Goal: Information Seeking & Learning: Check status

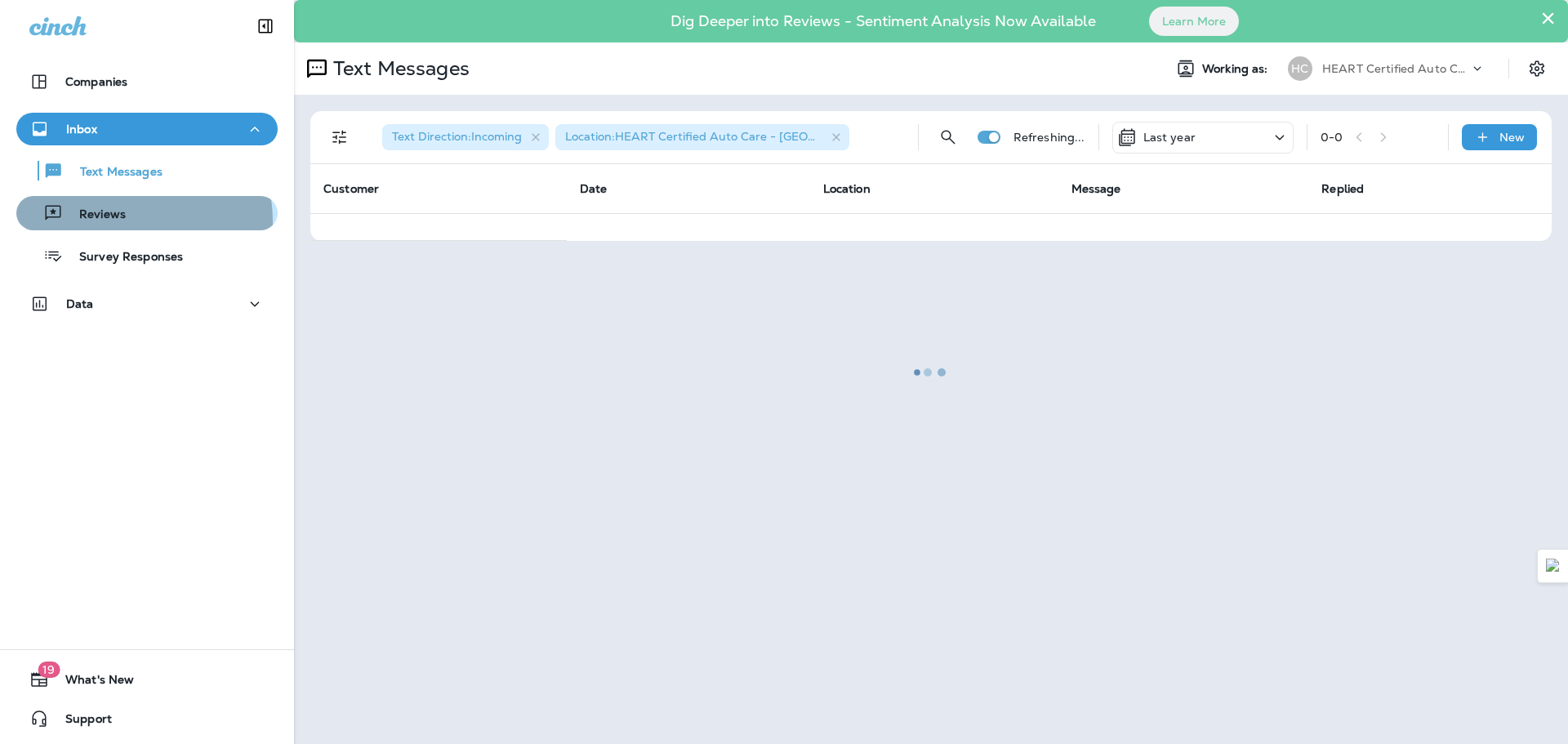
click at [85, 224] on div "Reviews" at bounding box center [75, 213] width 103 height 25
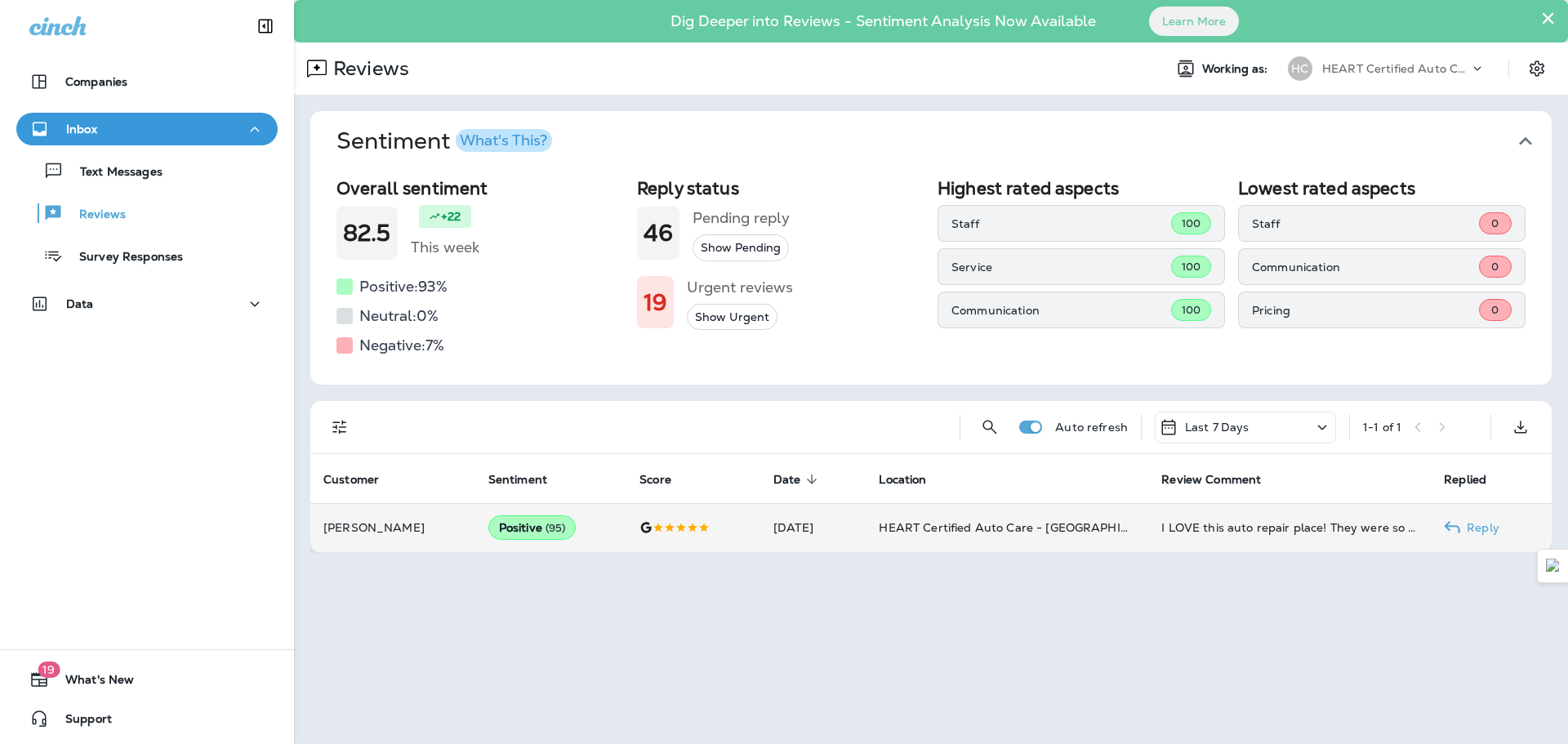
click at [376, 533] on p "[PERSON_NAME]" at bounding box center [392, 528] width 139 height 13
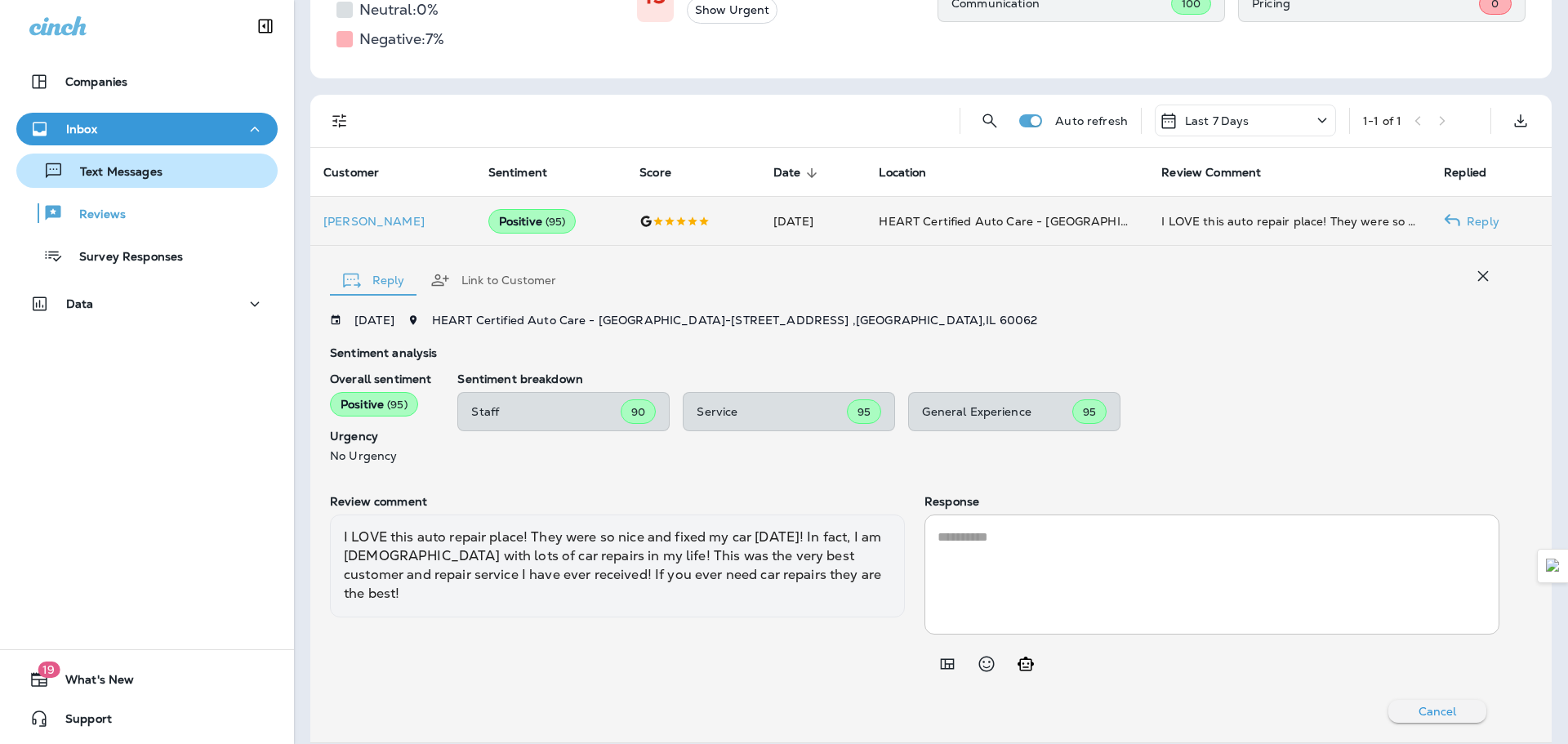
click at [117, 171] on p "Text Messages" at bounding box center [112, 172] width 99 height 16
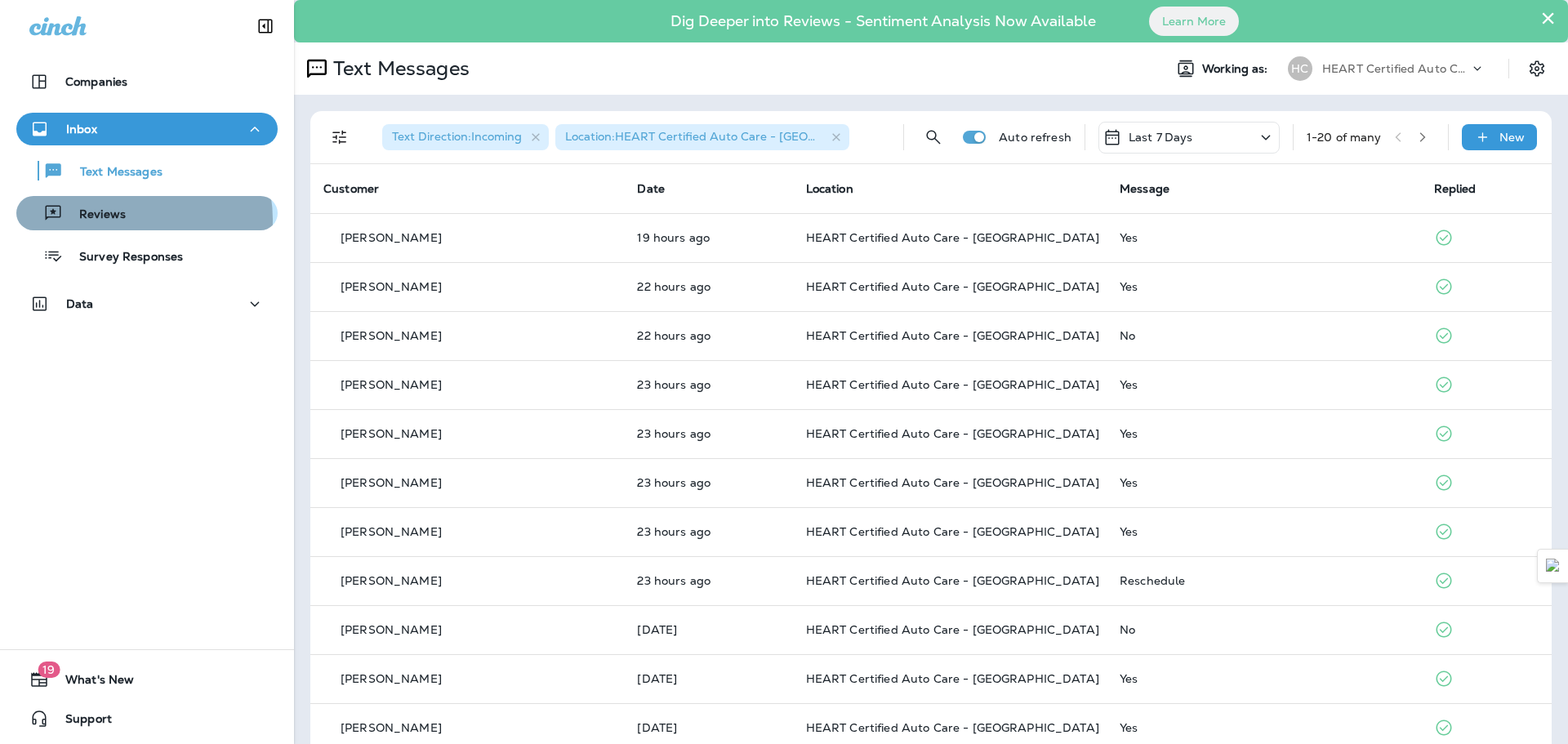
click at [128, 220] on div "Reviews" at bounding box center [147, 213] width 249 height 25
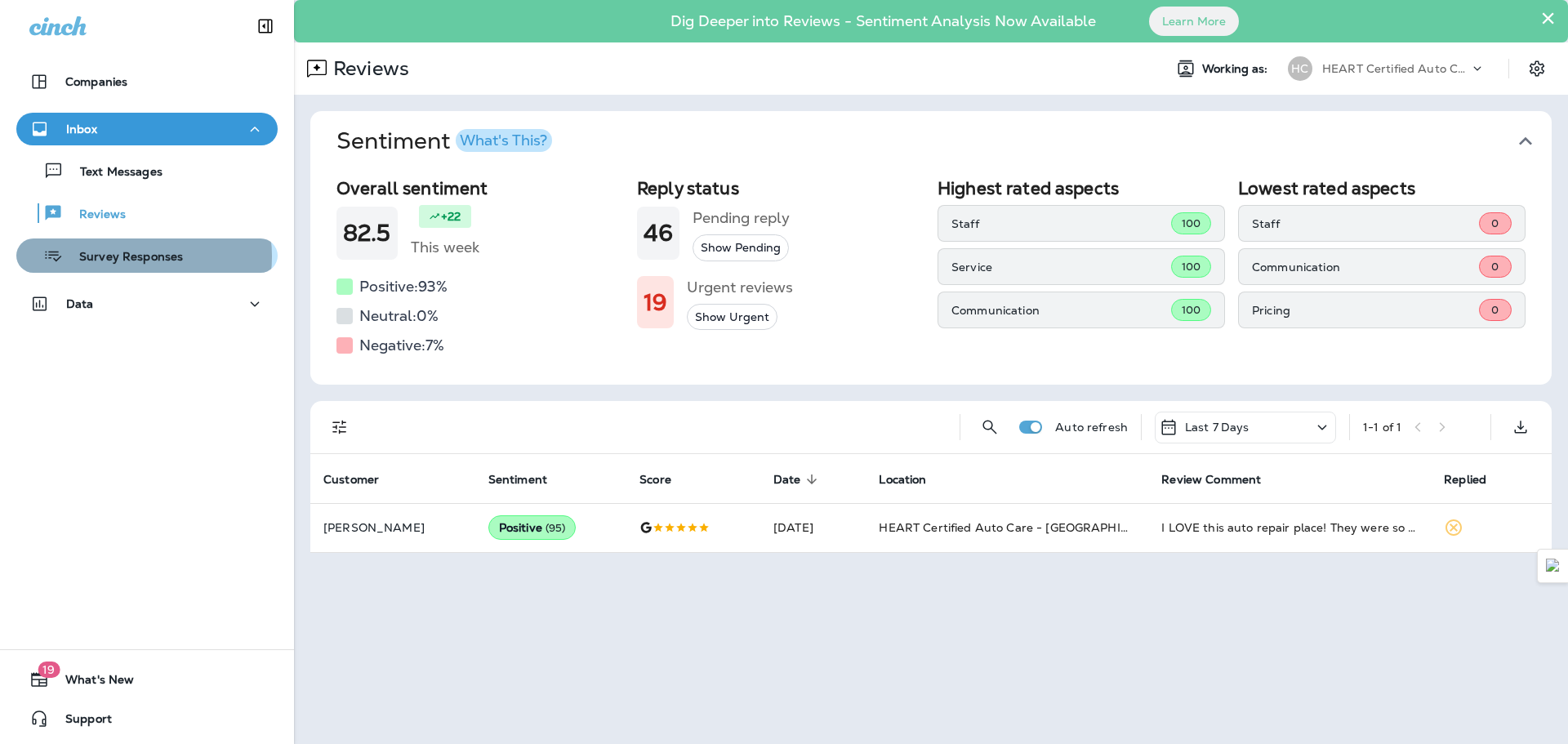
click at [135, 257] on p "Survey Responses" at bounding box center [122, 257] width 120 height 16
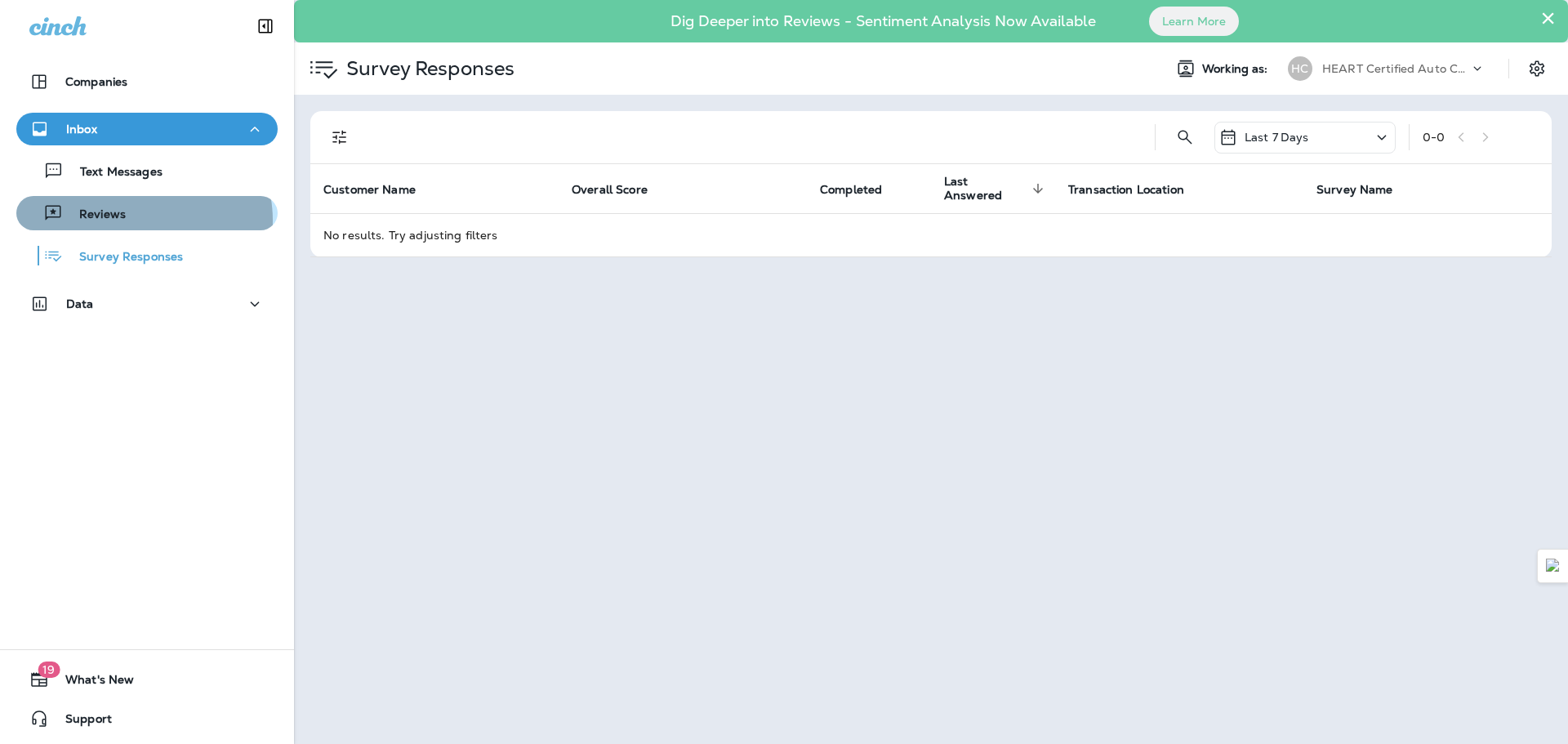
click at [138, 221] on div "Reviews" at bounding box center [147, 213] width 249 height 25
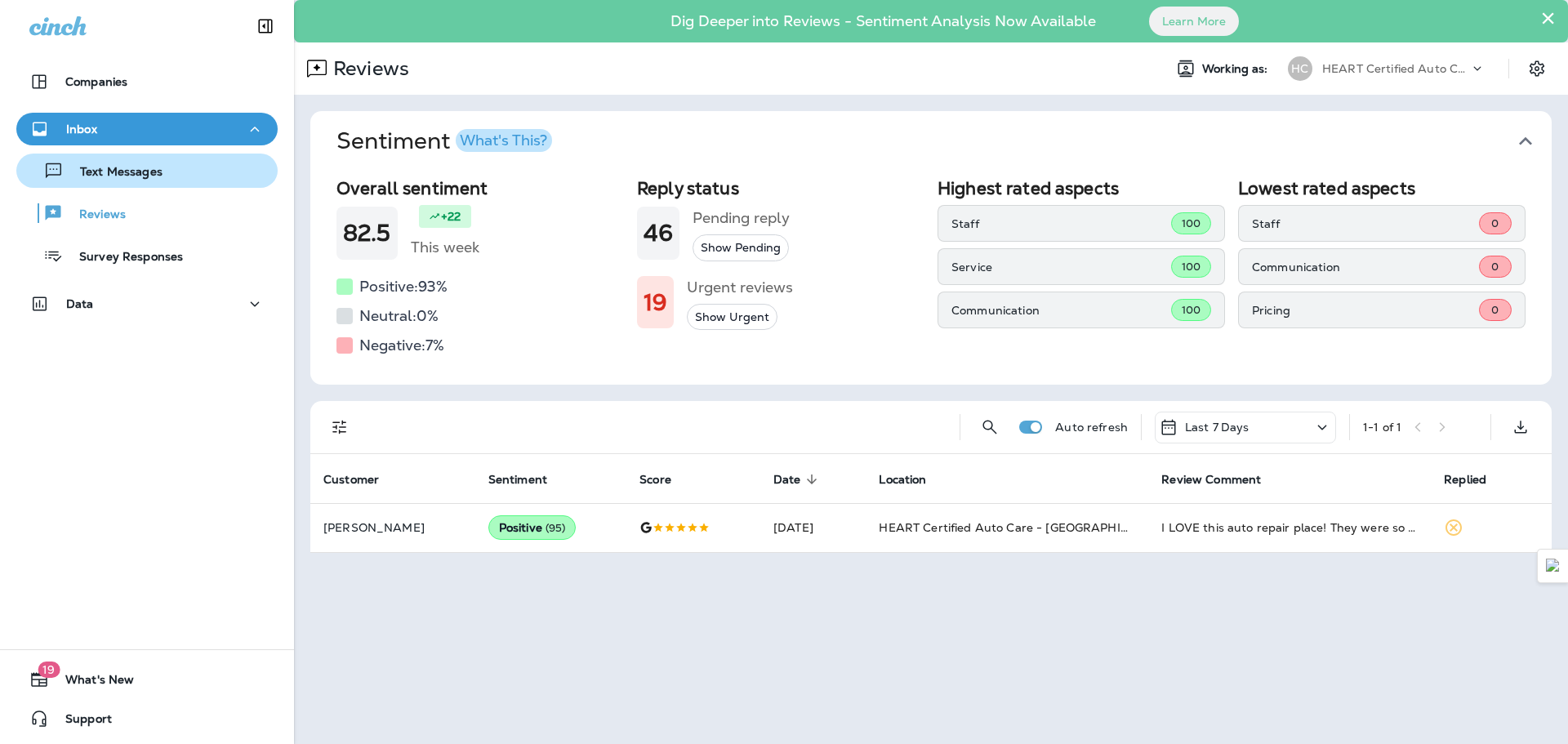
click at [154, 180] on p "Text Messages" at bounding box center [112, 172] width 99 height 16
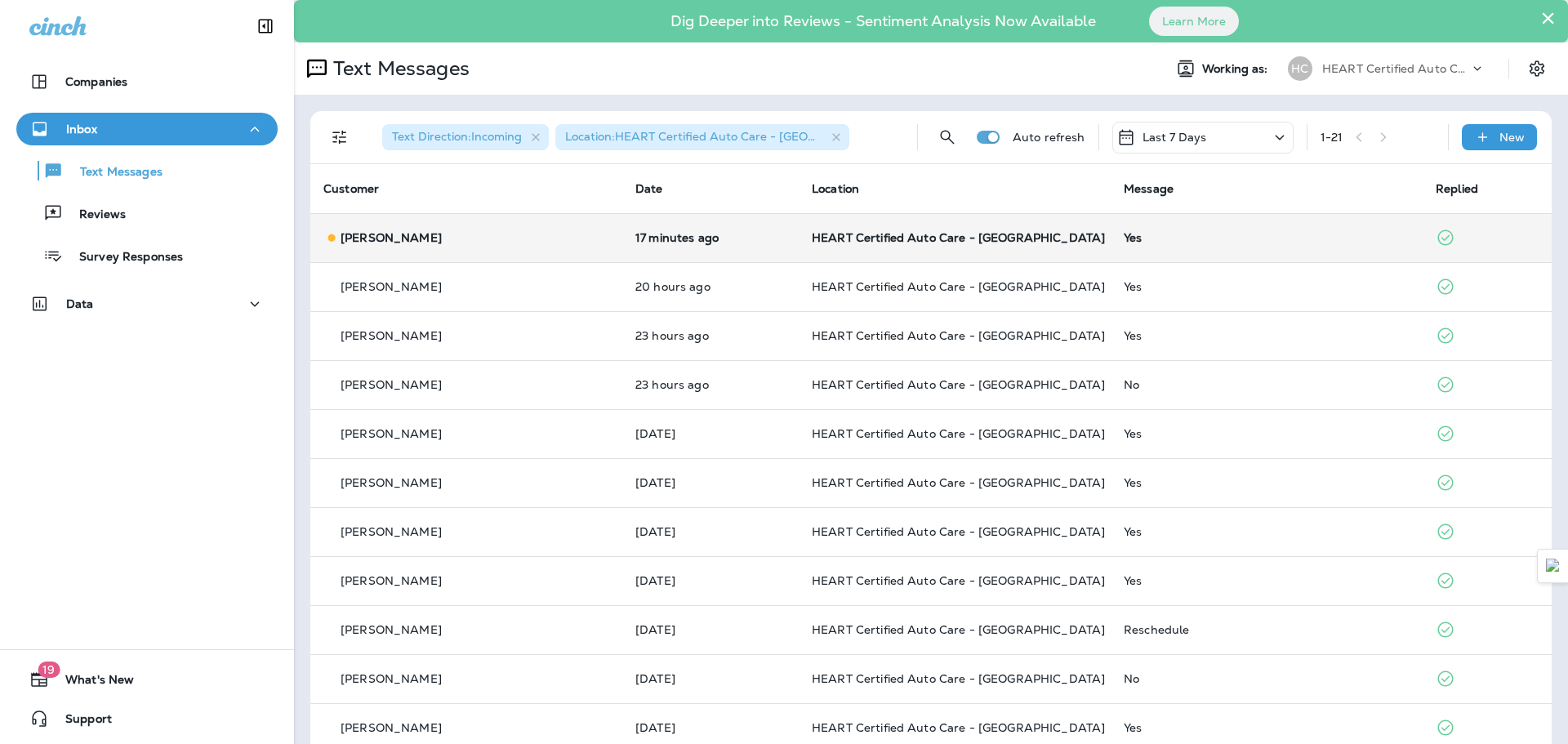
click at [443, 231] on div "[PERSON_NAME]" at bounding box center [466, 238] width 285 height 17
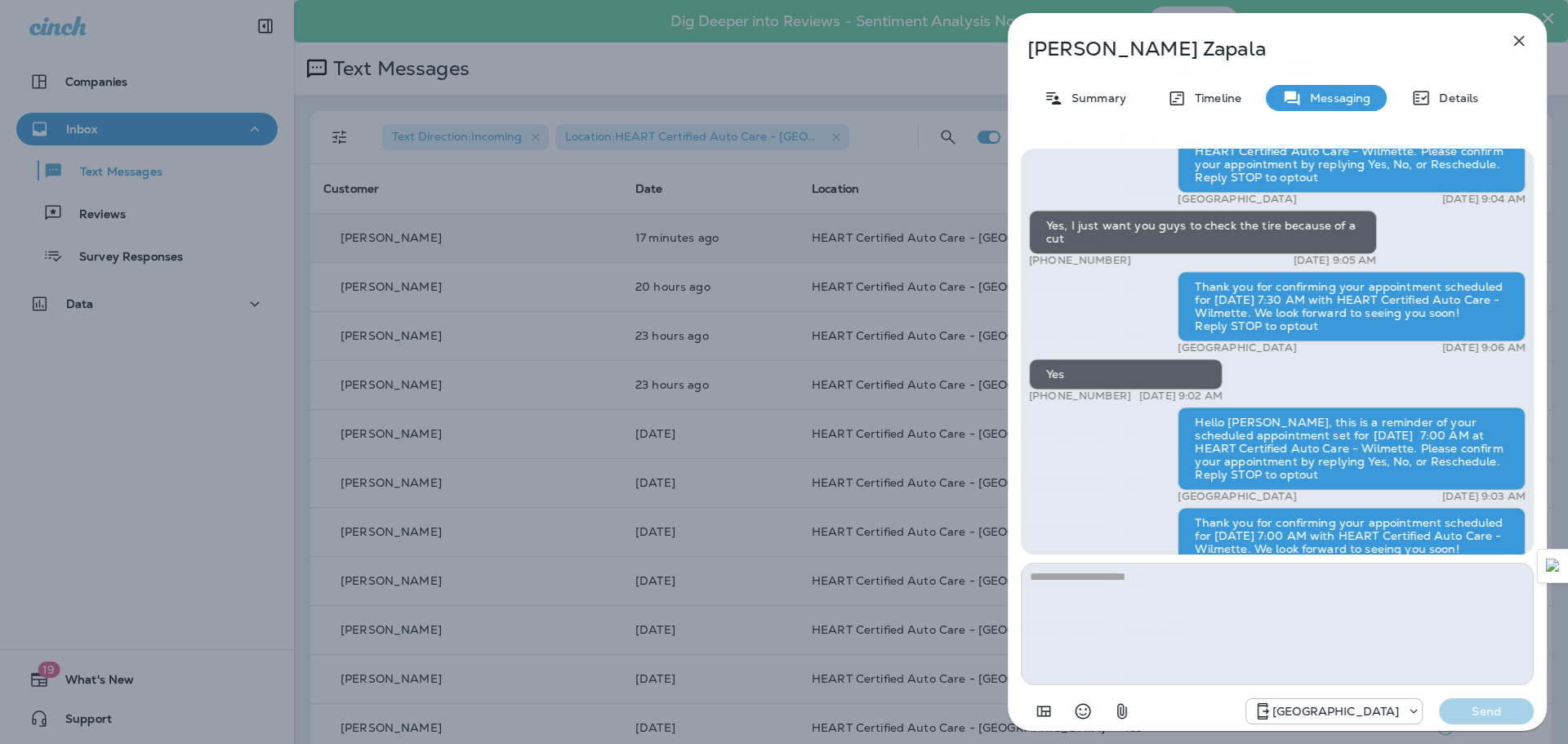
click at [150, 219] on div "[PERSON_NAME] Summary Timeline Messaging Details Hi [PERSON_NAME]! Thank you so…" at bounding box center [784, 372] width 1568 height 744
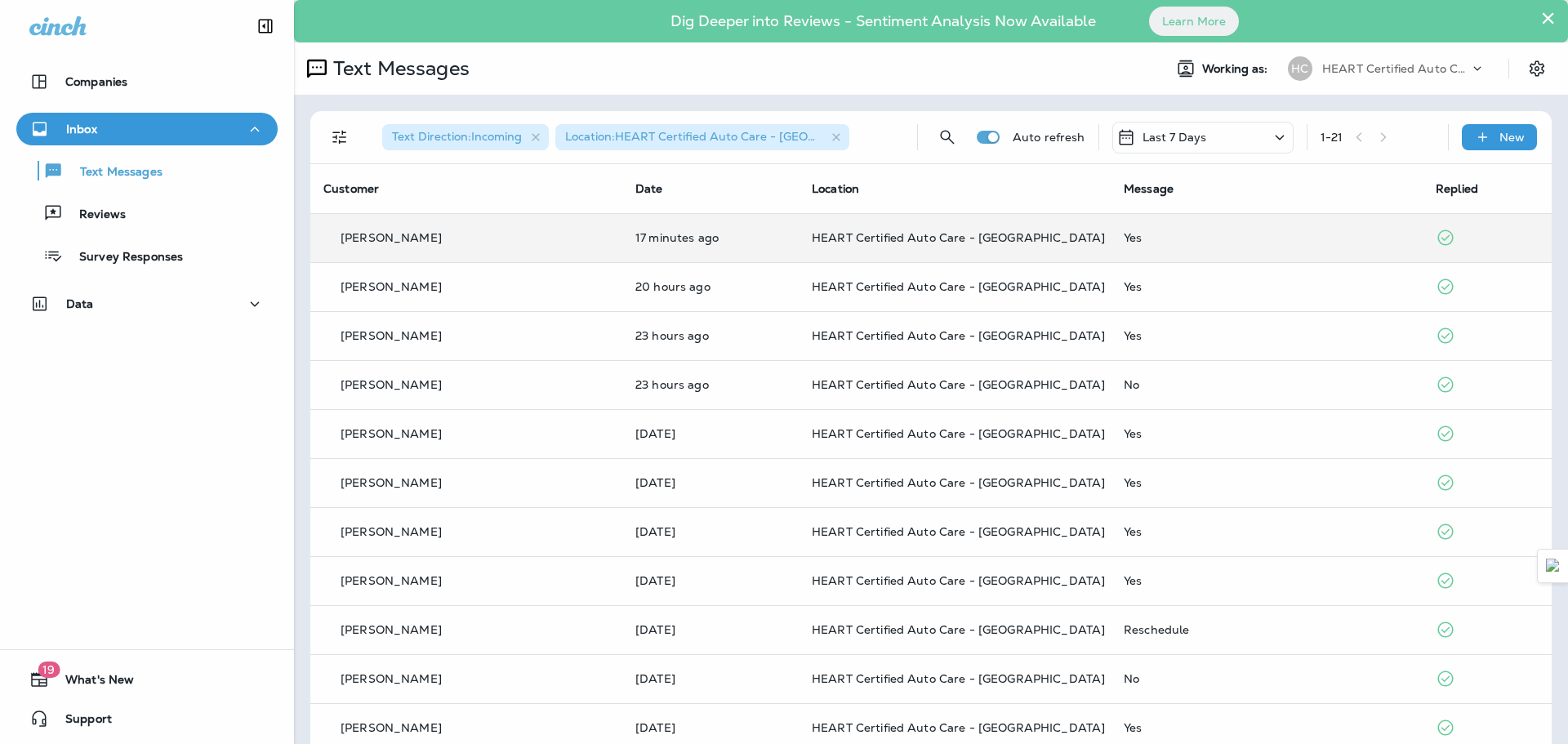
click at [150, 219] on div at bounding box center [784, 372] width 1568 height 744
click at [141, 219] on div "Reviews" at bounding box center [147, 213] width 249 height 25
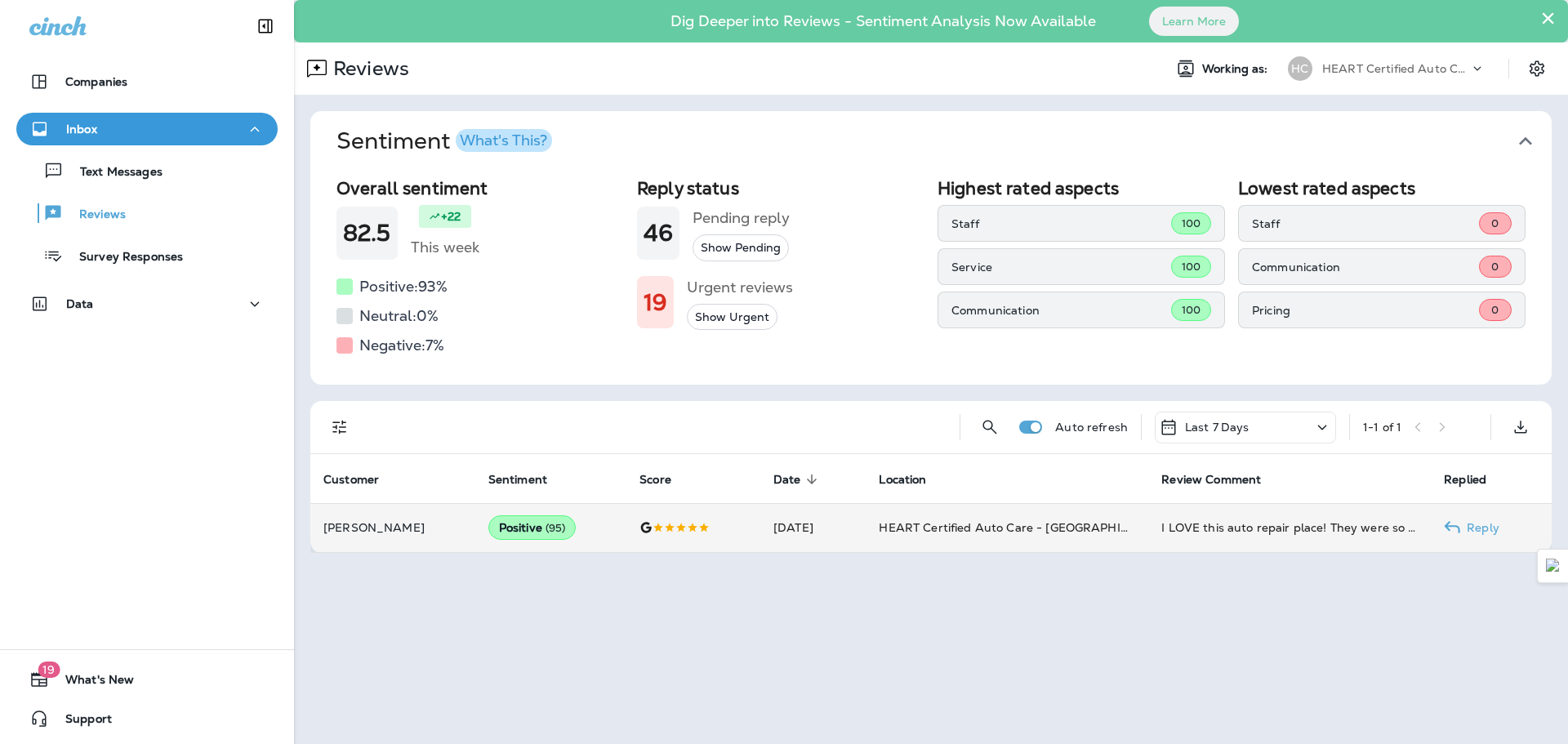
click at [390, 521] on p "[PERSON_NAME]" at bounding box center [392, 528] width 139 height 13
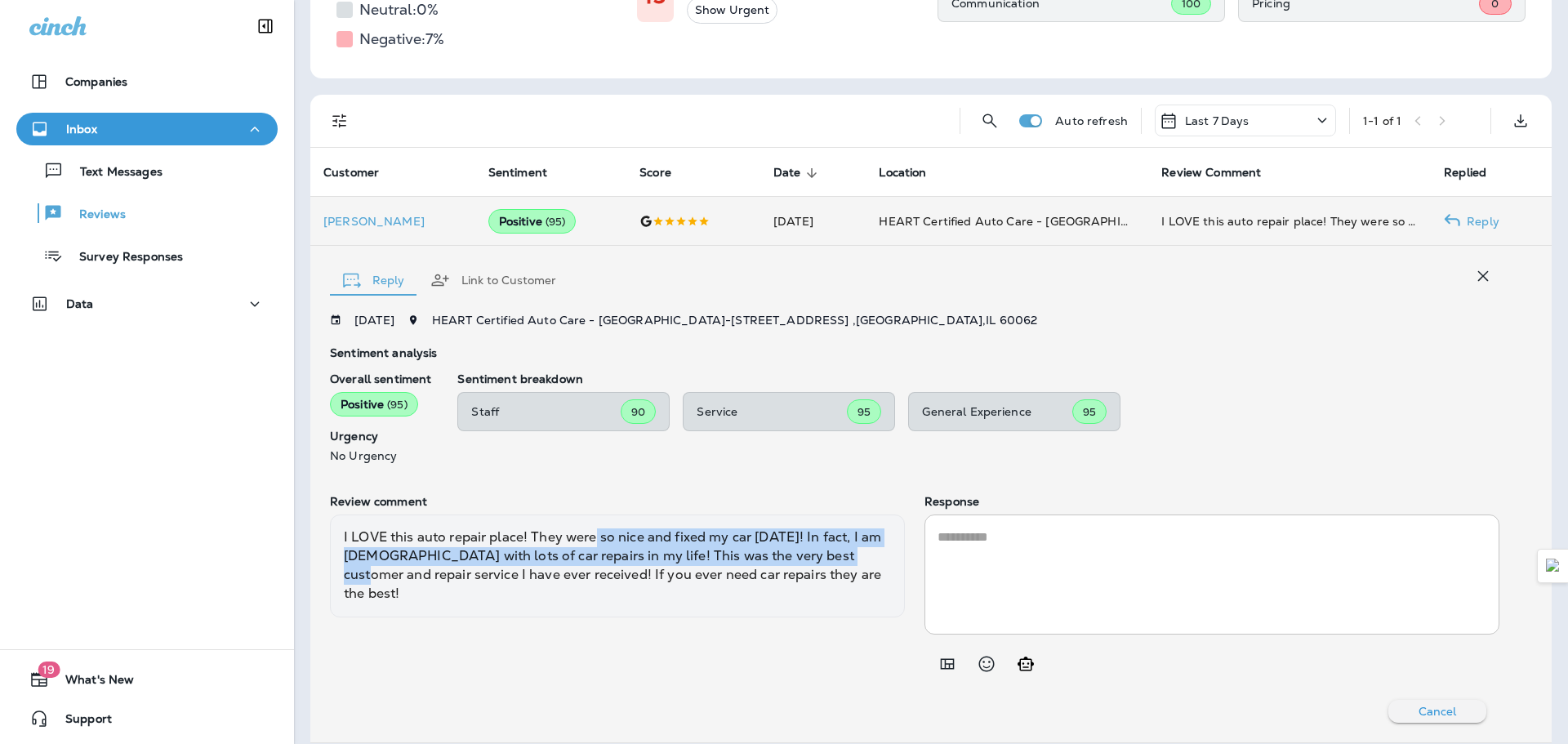
drag, startPoint x: 647, startPoint y: 543, endPoint x: 841, endPoint y: 552, distance: 194.2
click at [841, 552] on div "I LOVE this auto repair place! They were so nice and fixed my car [DATE]! In fa…" at bounding box center [617, 566] width 575 height 103
drag, startPoint x: 381, startPoint y: 537, endPoint x: 534, endPoint y: 560, distance: 154.7
click at [534, 560] on div "I LOVE this auto repair place! They were so nice and fixed my car [DATE]! In fa…" at bounding box center [617, 566] width 575 height 103
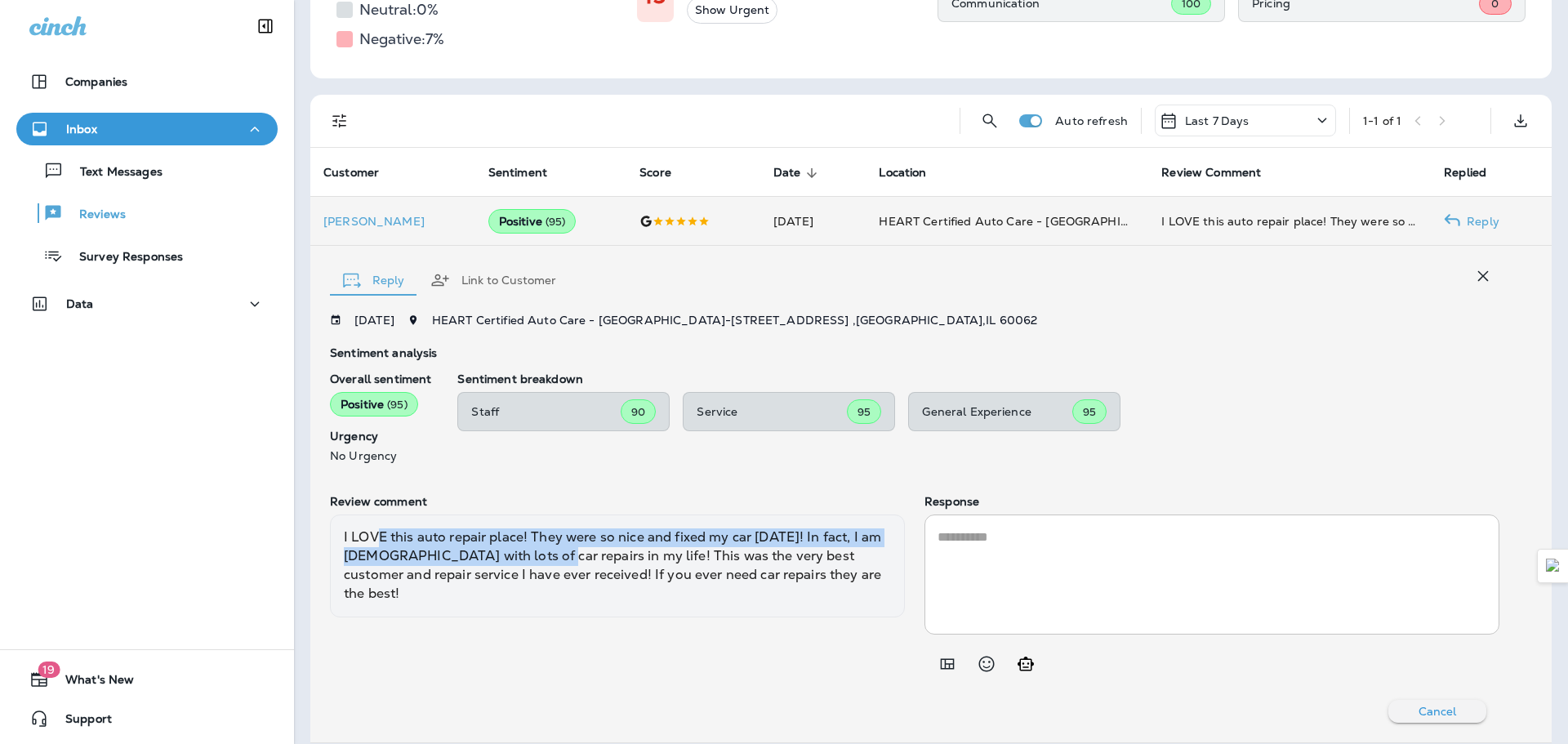
click at [534, 560] on div "I LOVE this auto repair place! They were so nice and fixed my car [DATE]! In fa…" at bounding box center [617, 566] width 575 height 103
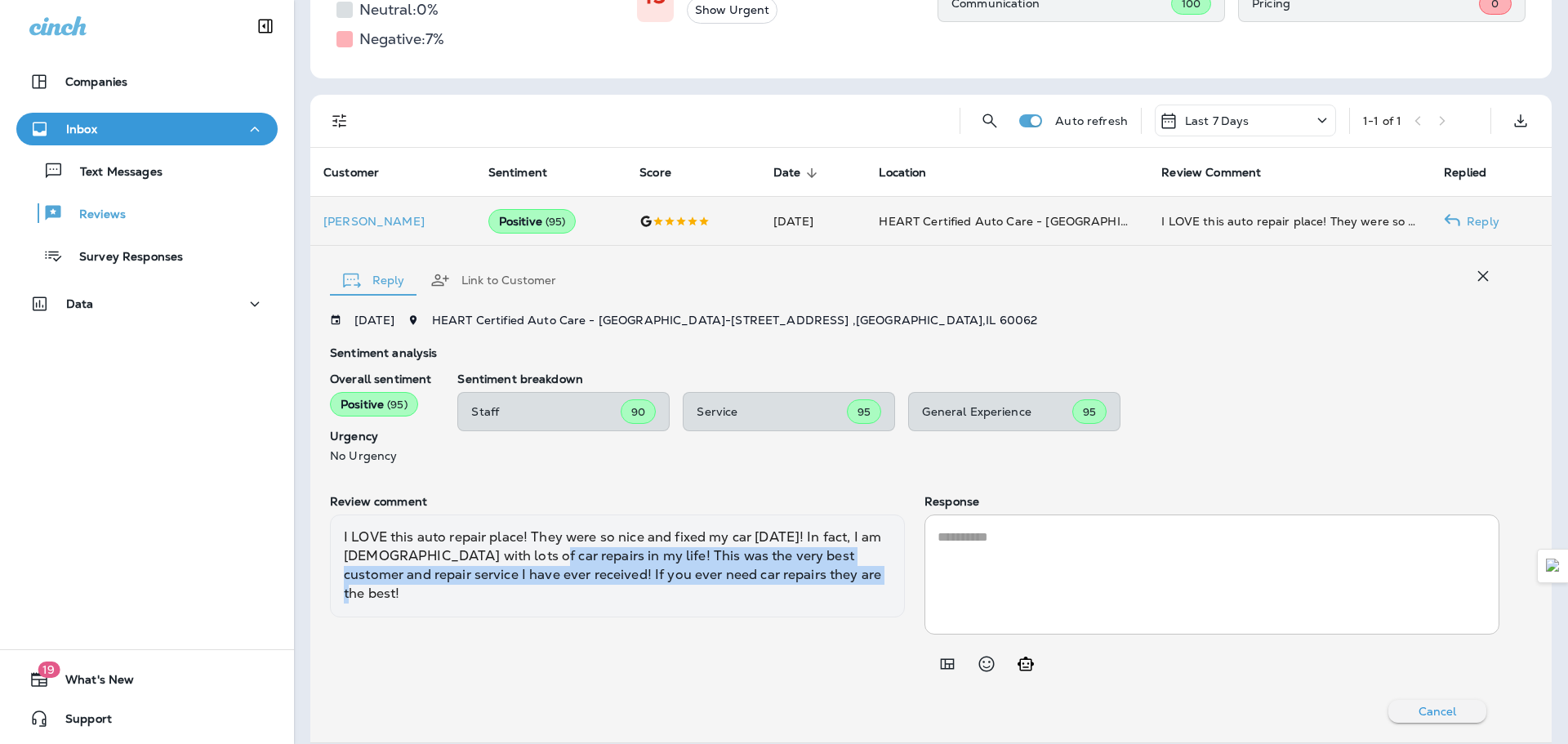
drag, startPoint x: 534, startPoint y: 560, endPoint x: 805, endPoint y: 567, distance: 271.1
click at [805, 567] on div "I LOVE this auto repair place! They were so nice and fixed my car [DATE]! In fa…" at bounding box center [617, 566] width 575 height 103
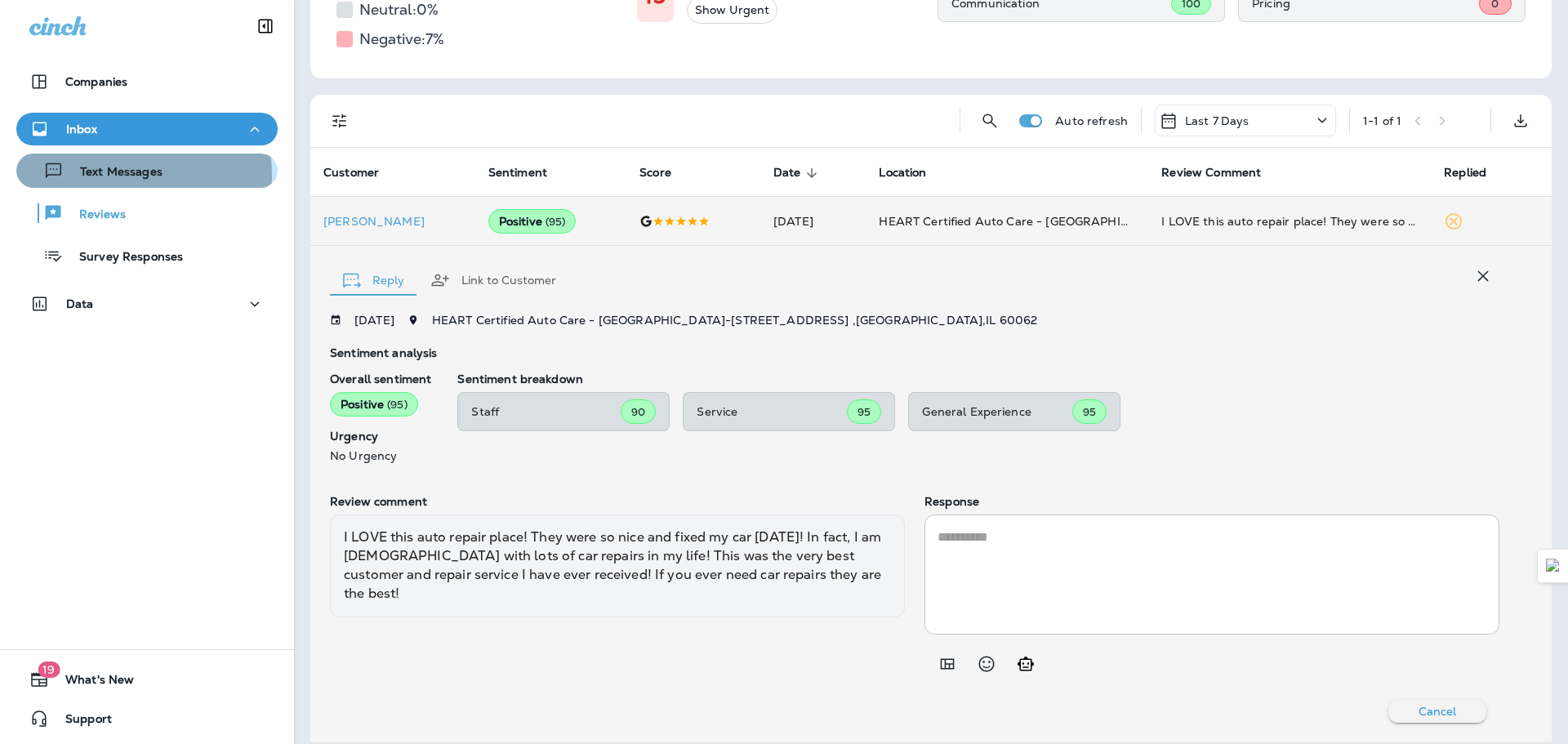
click at [98, 176] on p "Text Messages" at bounding box center [112, 172] width 99 height 16
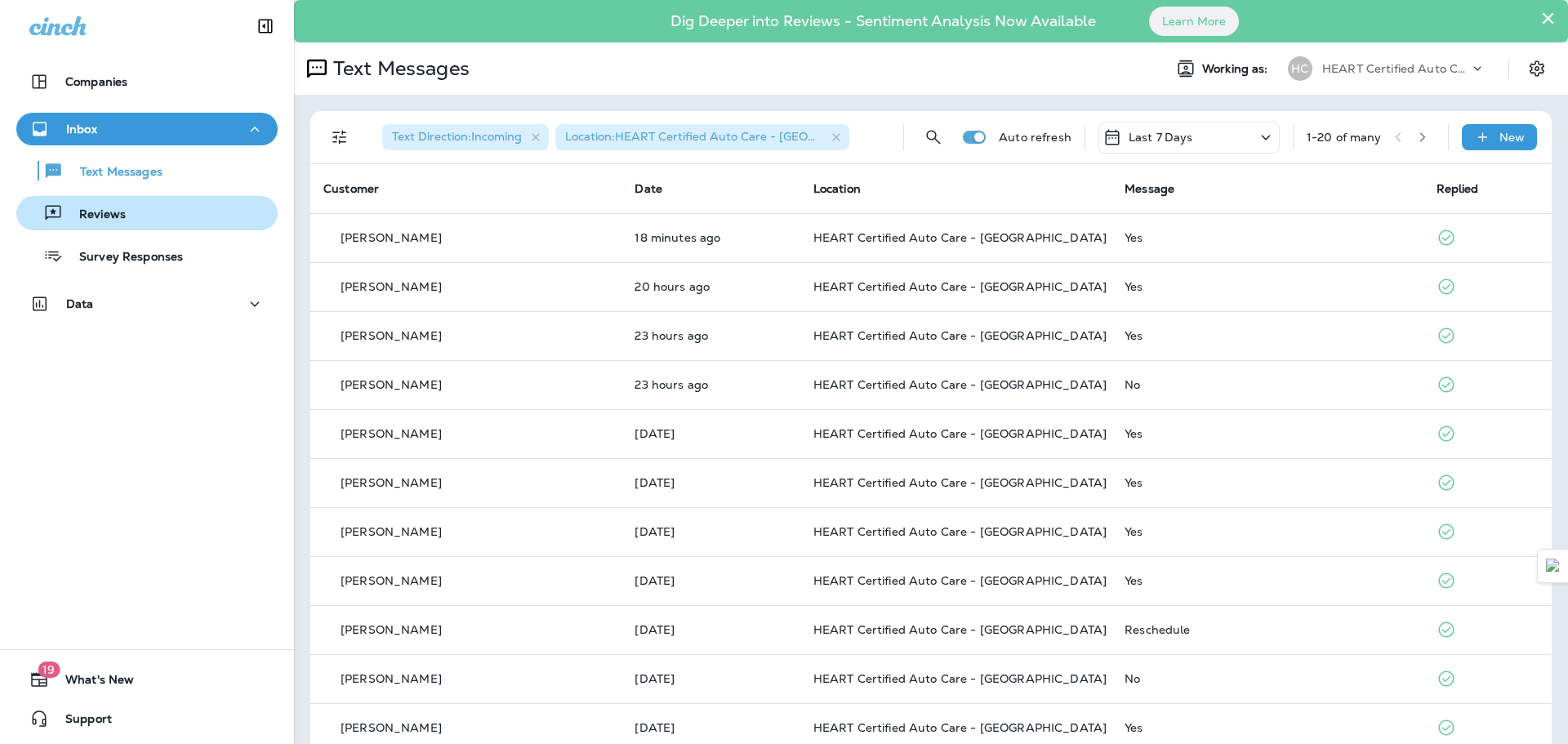
click at [125, 213] on div "Reviews" at bounding box center [147, 213] width 249 height 25
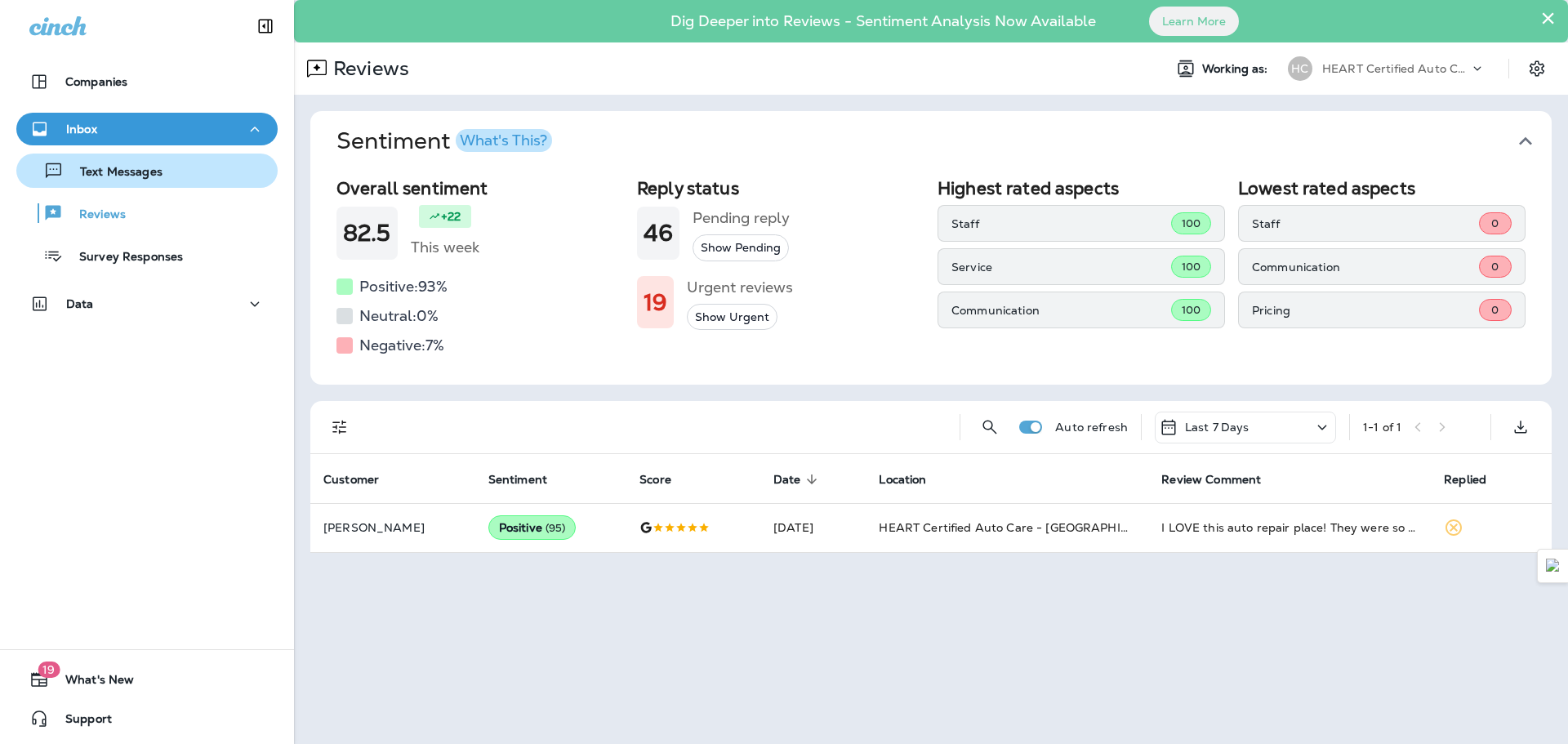
click at [126, 183] on button "Text Messages" at bounding box center [147, 170] width 261 height 34
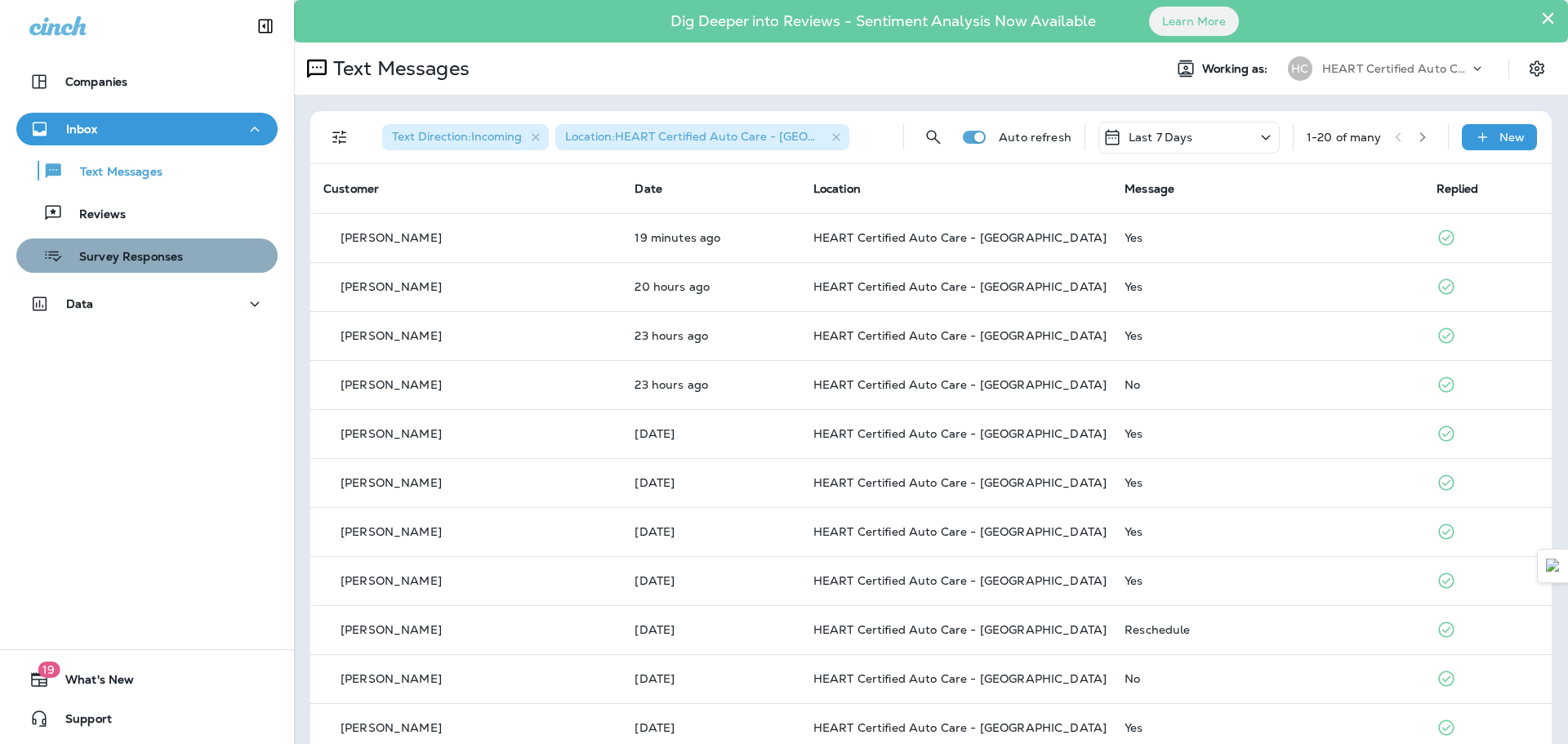
click at [151, 245] on div "Survey Responses" at bounding box center [103, 255] width 160 height 25
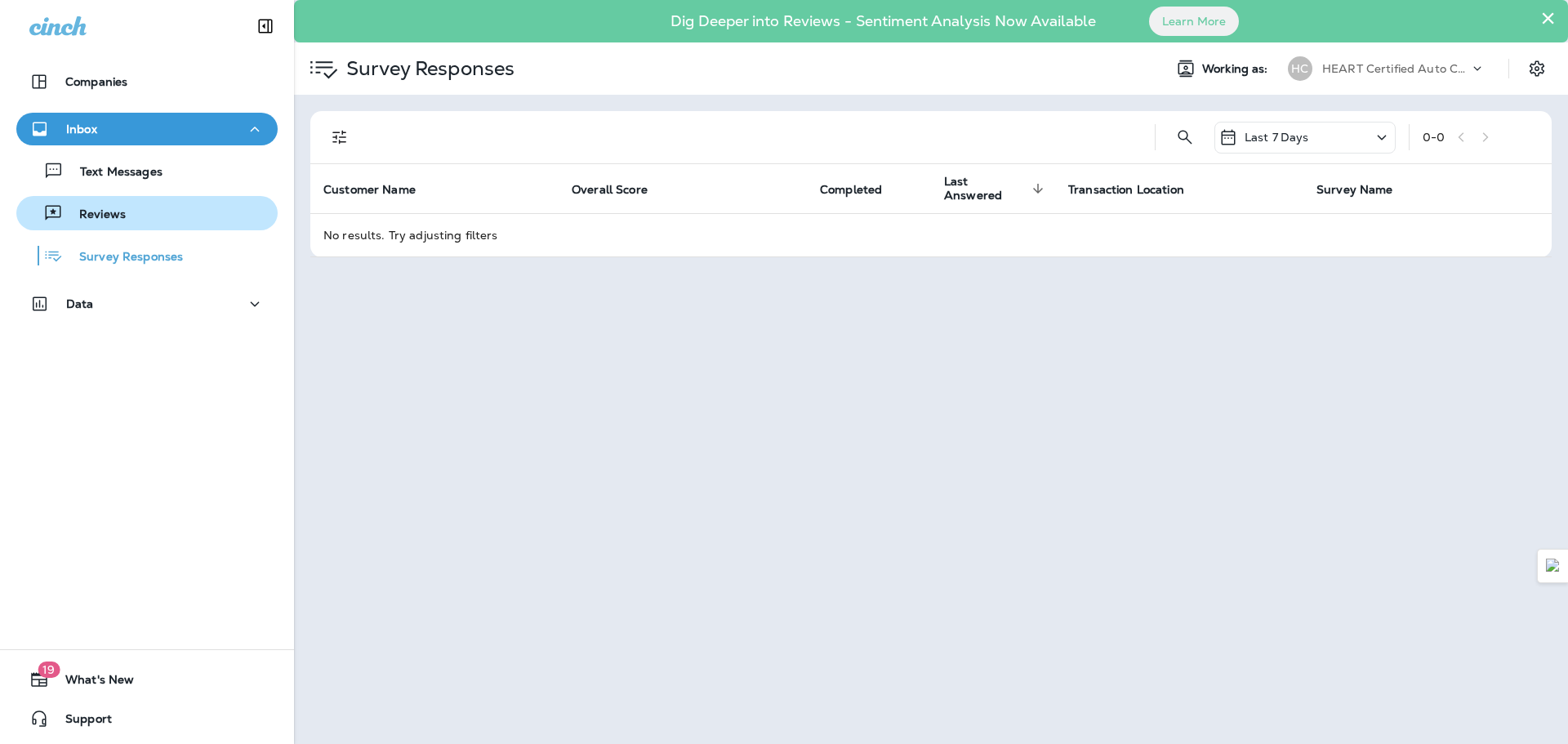
click at [151, 221] on div "Reviews" at bounding box center [147, 213] width 249 height 25
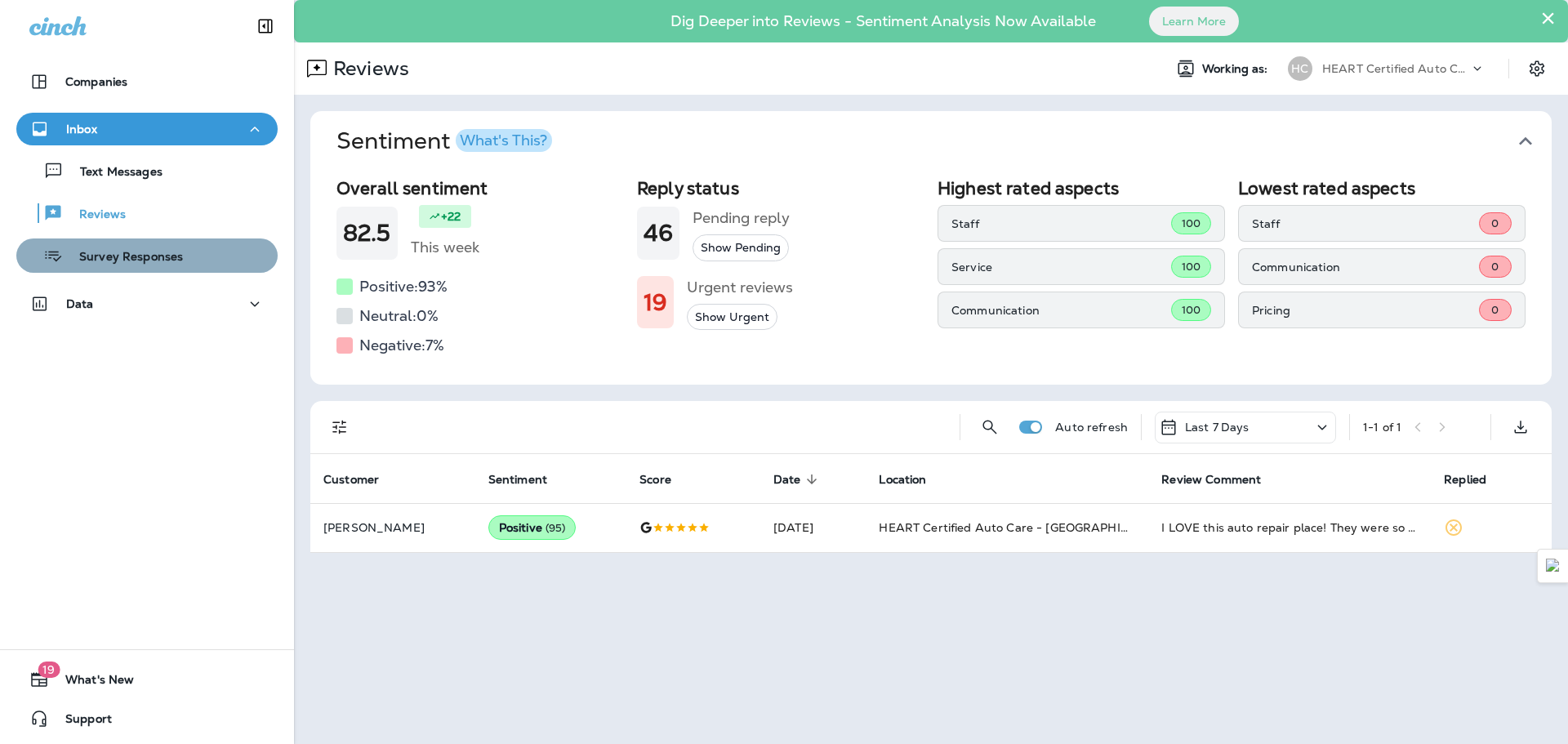
click at [157, 254] on p "Survey Responses" at bounding box center [122, 257] width 120 height 16
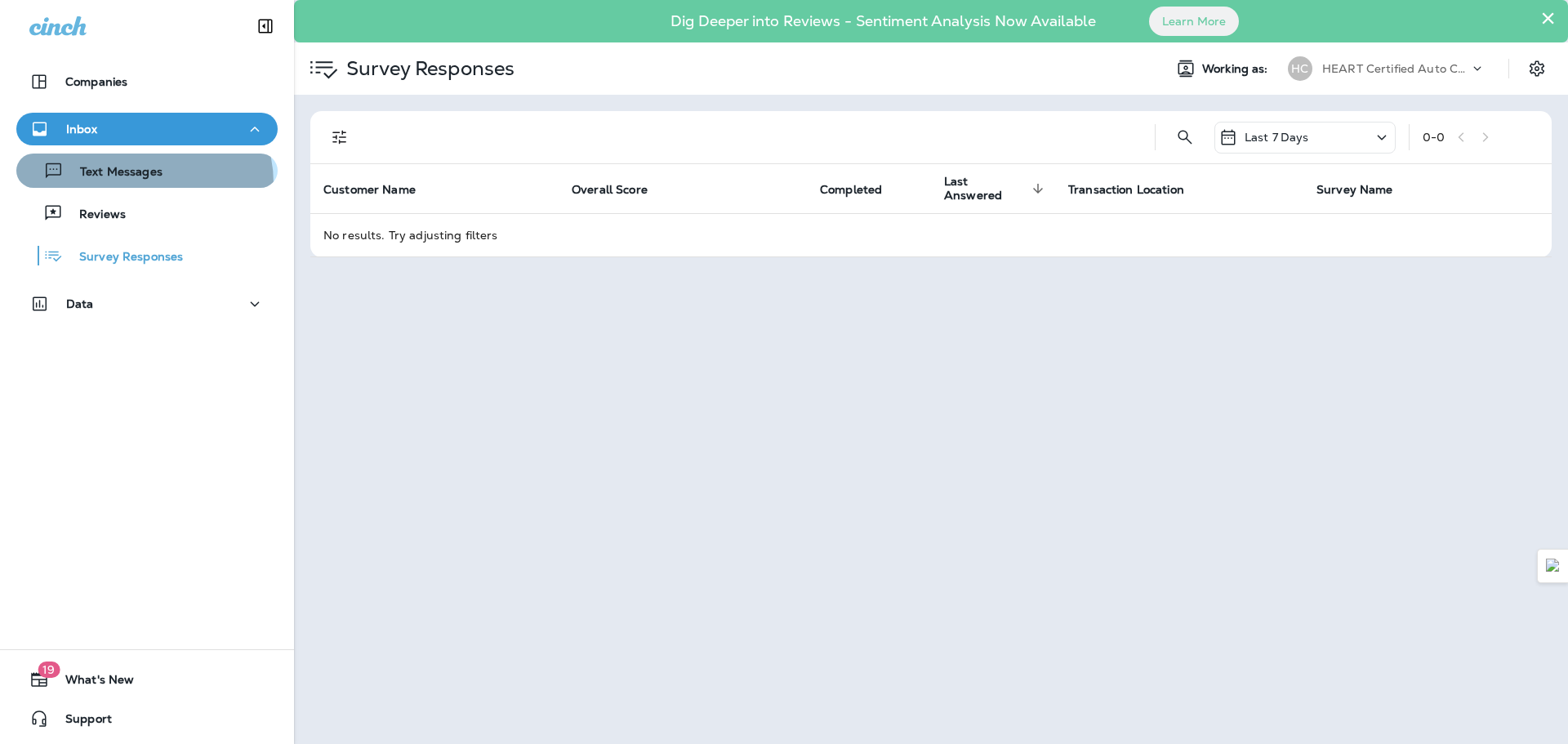
click at [136, 184] on button "Text Messages" at bounding box center [147, 170] width 261 height 34
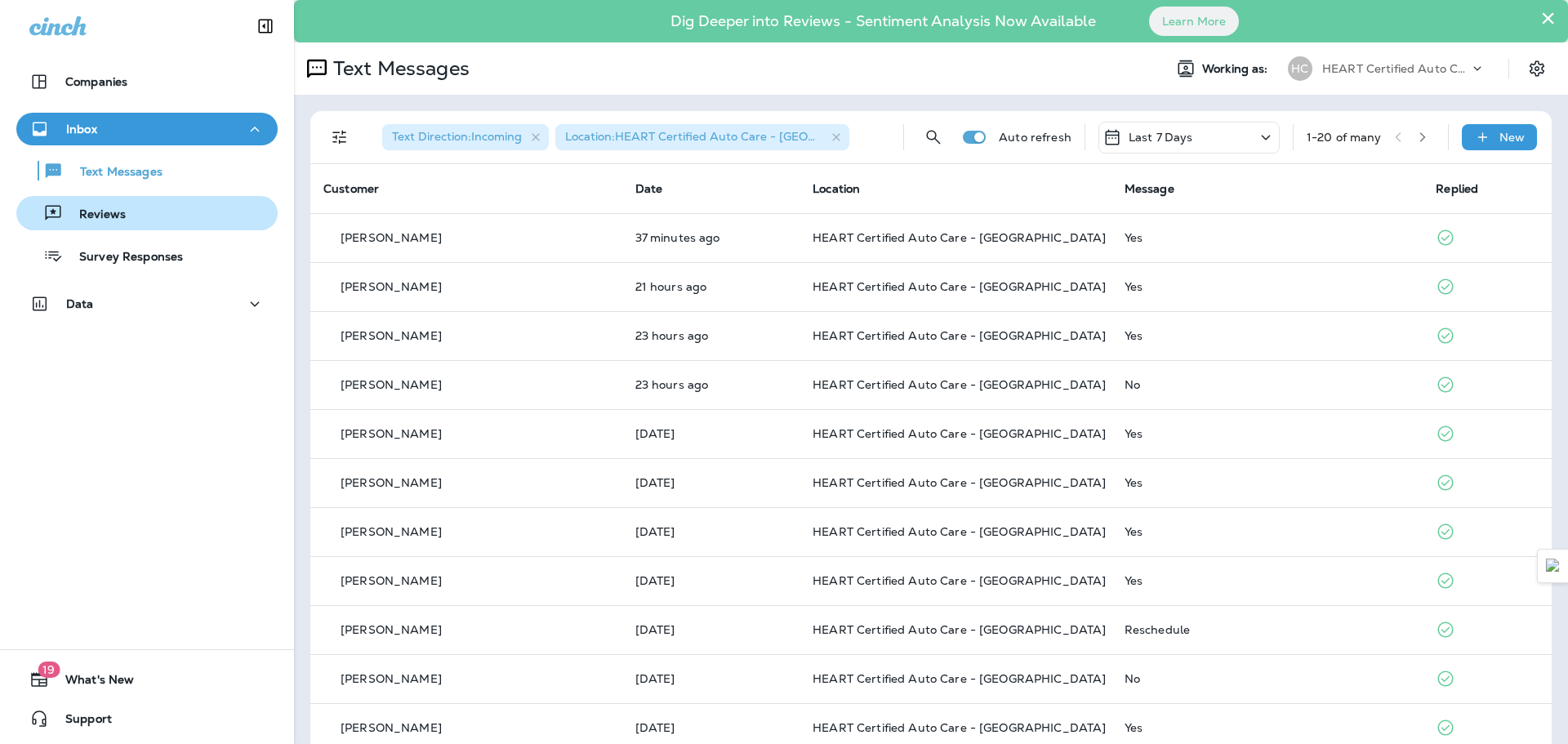
click at [134, 214] on div "Reviews" at bounding box center [147, 213] width 249 height 25
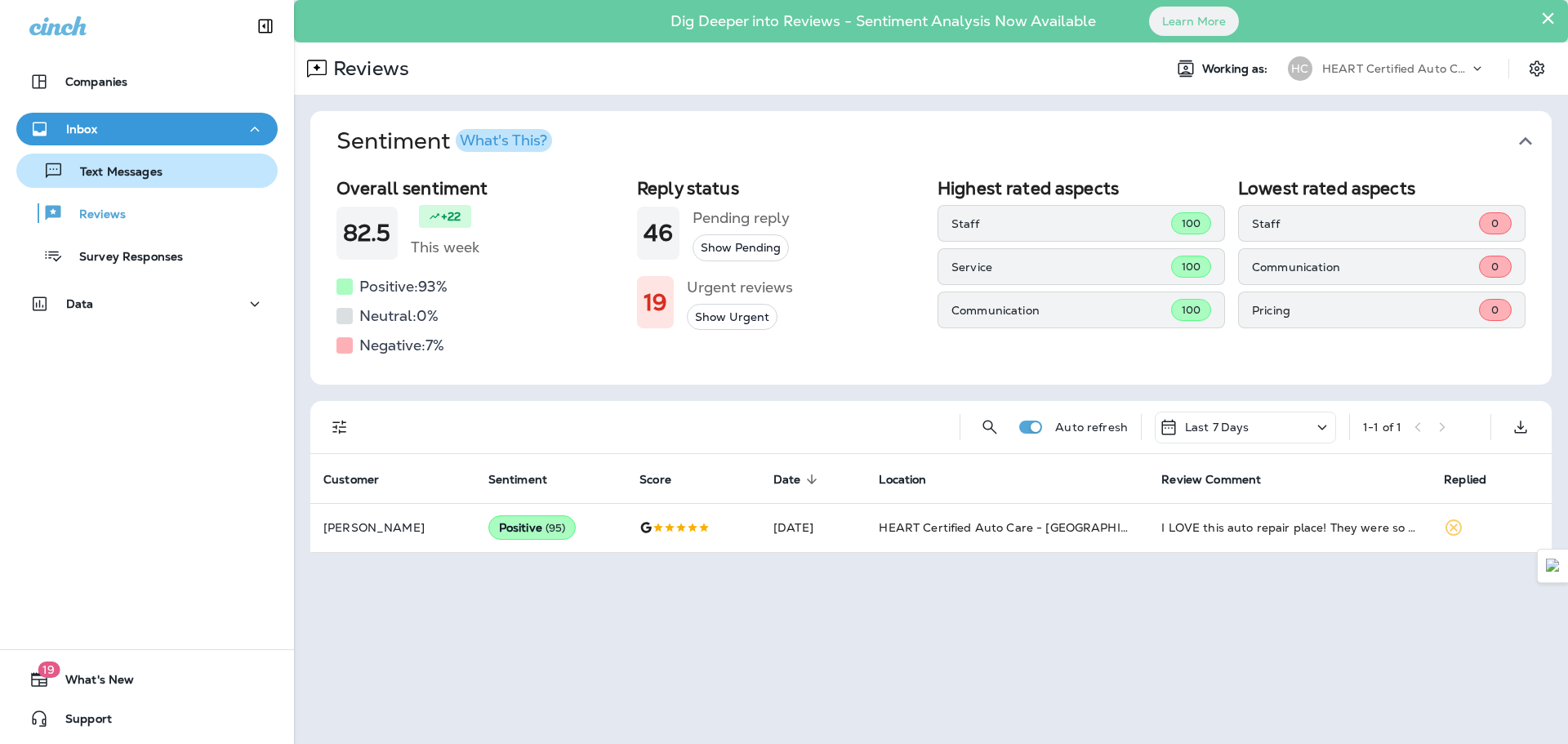
click at [130, 177] on p "Text Messages" at bounding box center [112, 172] width 99 height 16
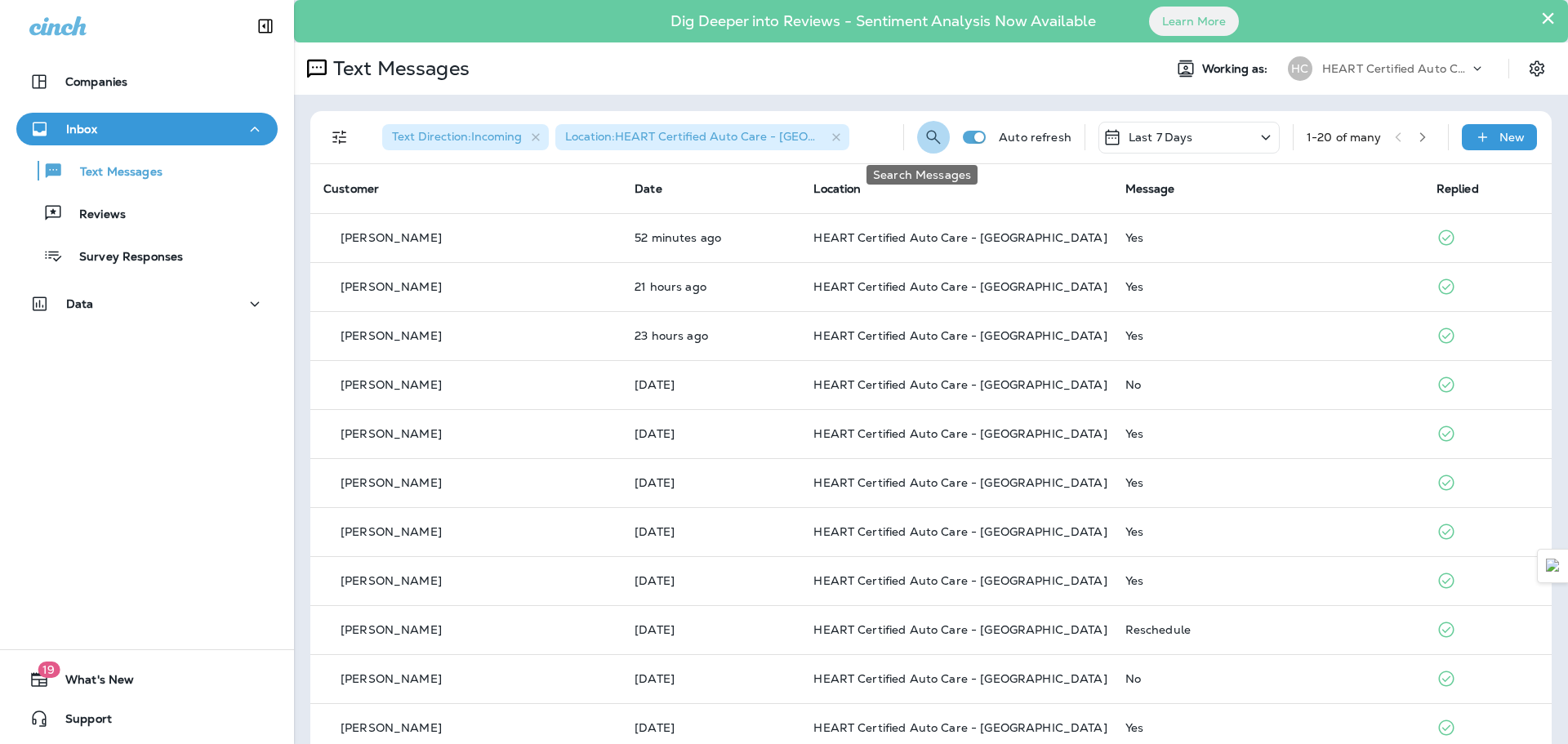
click at [923, 135] on icon "Search Messages" at bounding box center [933, 136] width 19 height 19
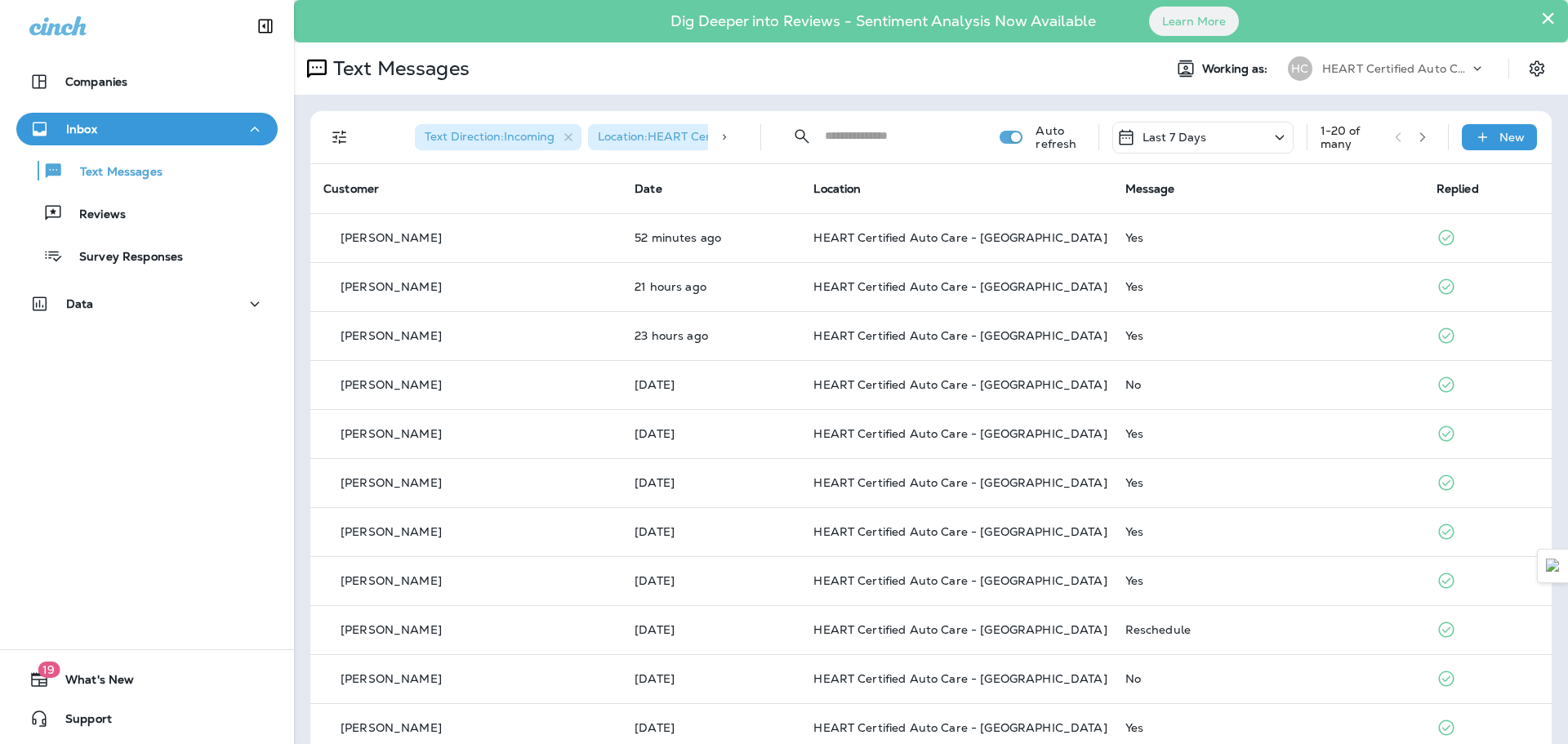
click at [888, 141] on input "text" at bounding box center [898, 135] width 145 height 43
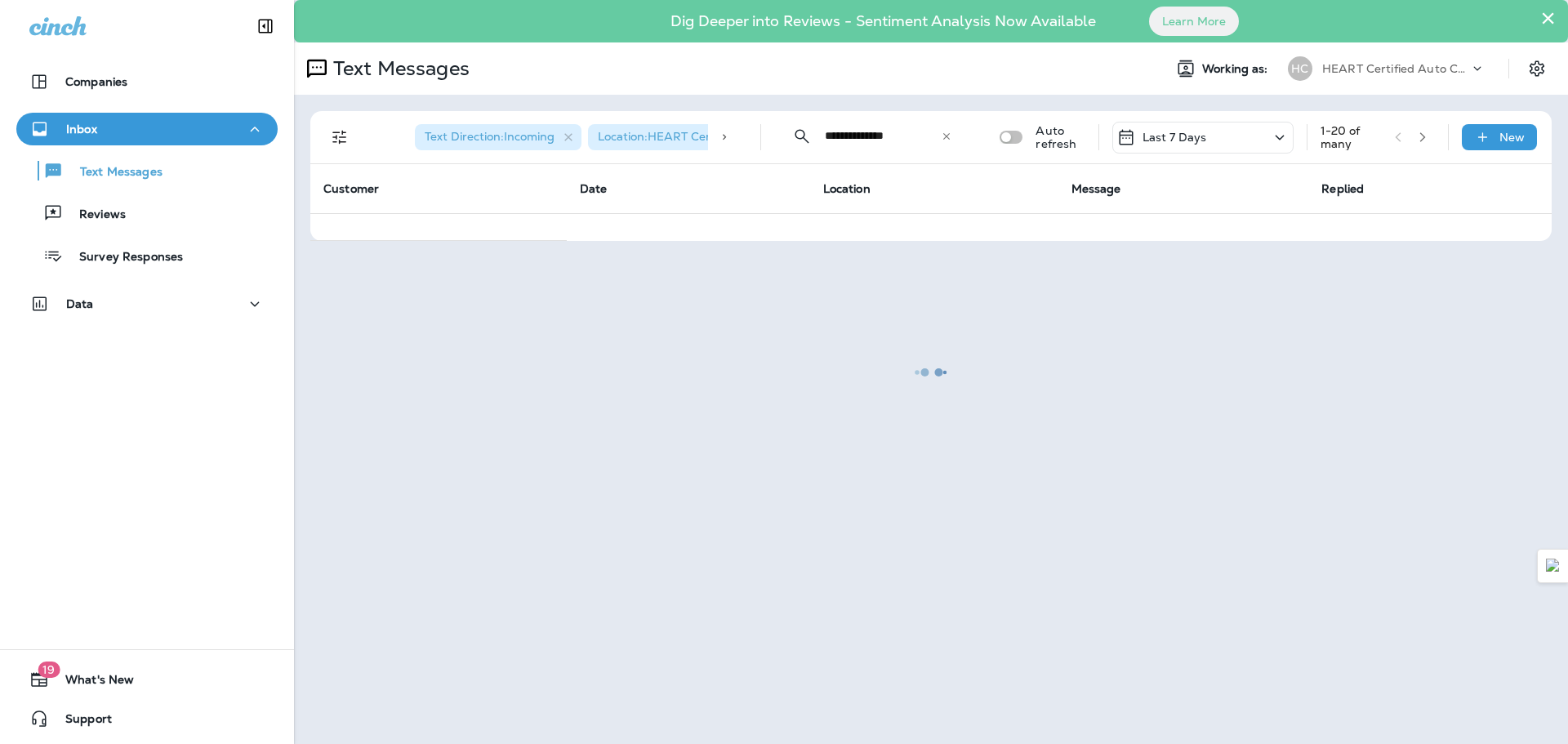
type input "**********"
click at [951, 138] on div at bounding box center [931, 372] width 1271 height 741
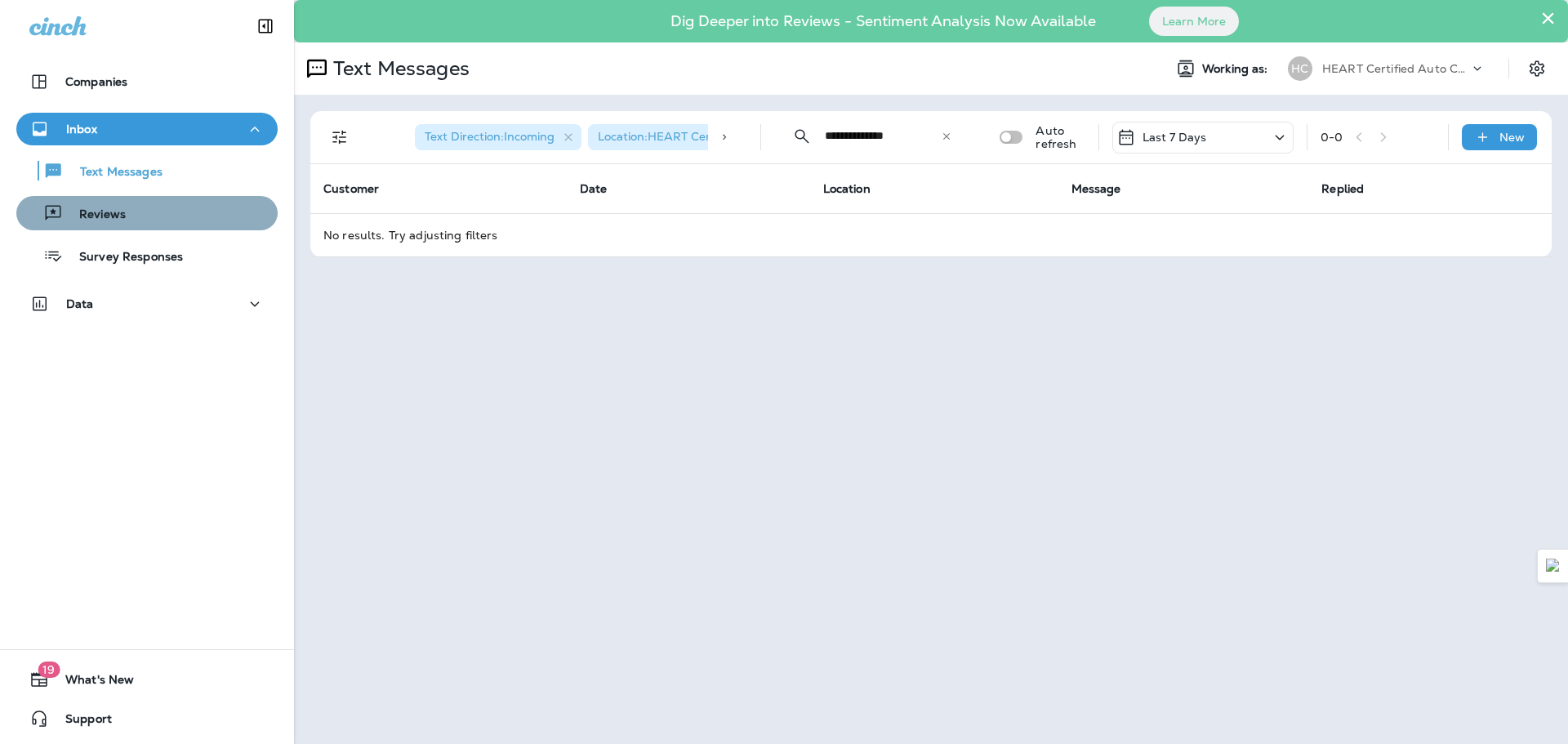
click at [156, 202] on div "Reviews" at bounding box center [147, 213] width 249 height 25
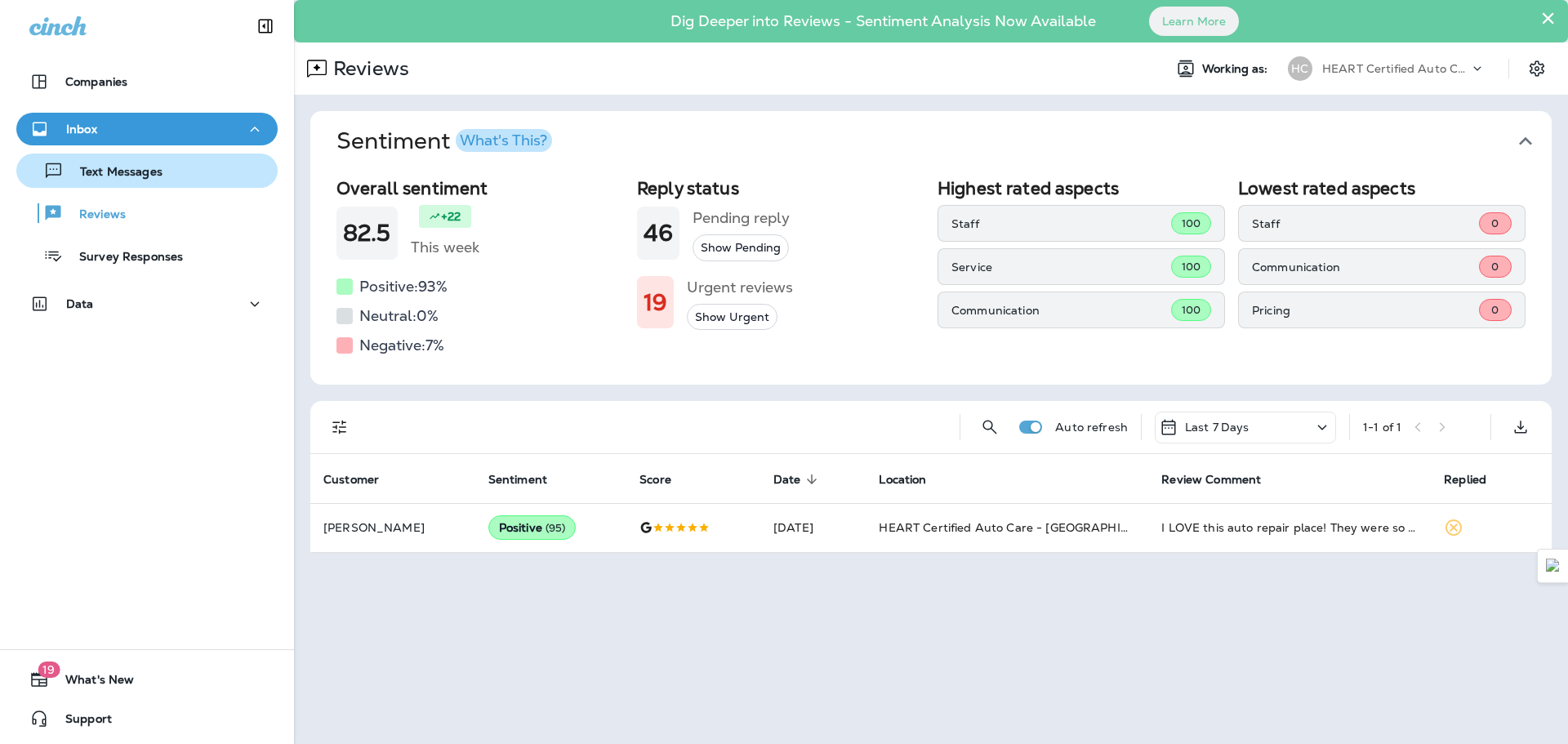
click at [179, 173] on div "Text Messages" at bounding box center [147, 170] width 249 height 25
